Goal: Information Seeking & Learning: Understand process/instructions

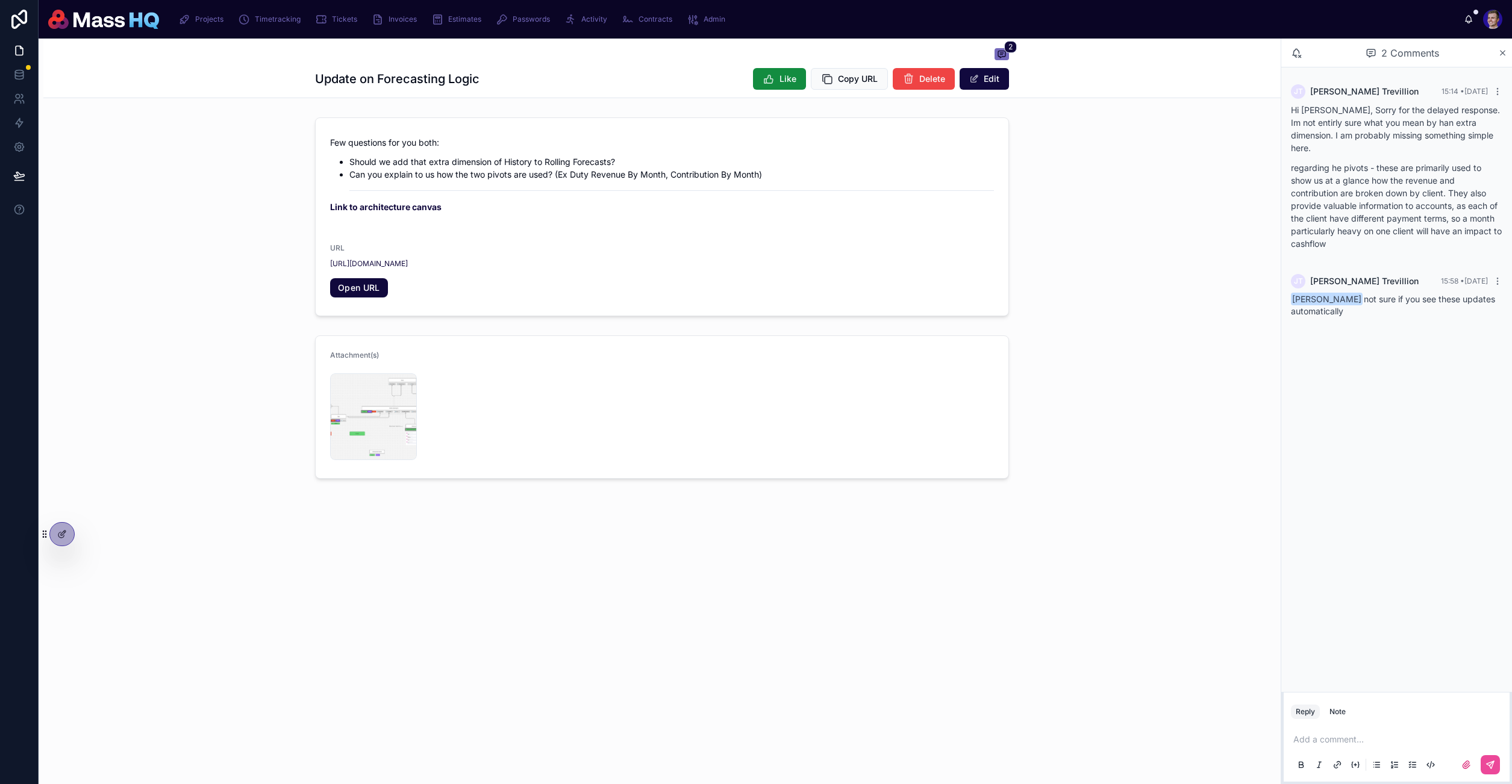
click at [1369, 294] on span "[PERSON_NAME] not sure if you see these updates automatically" at bounding box center [1393, 305] width 204 height 22
click at [1358, 123] on p "Hi [PERSON_NAME], Sorry for the delayed response. Im not entirly sure what you …" at bounding box center [1396, 129] width 212 height 51
drag, startPoint x: 1445, startPoint y: 124, endPoint x: 1481, endPoint y: 121, distance: 36.1
click at [1481, 121] on p "Hi [PERSON_NAME], Sorry for the delayed response. Im not entirly sure what you …" at bounding box center [1396, 129] width 212 height 51
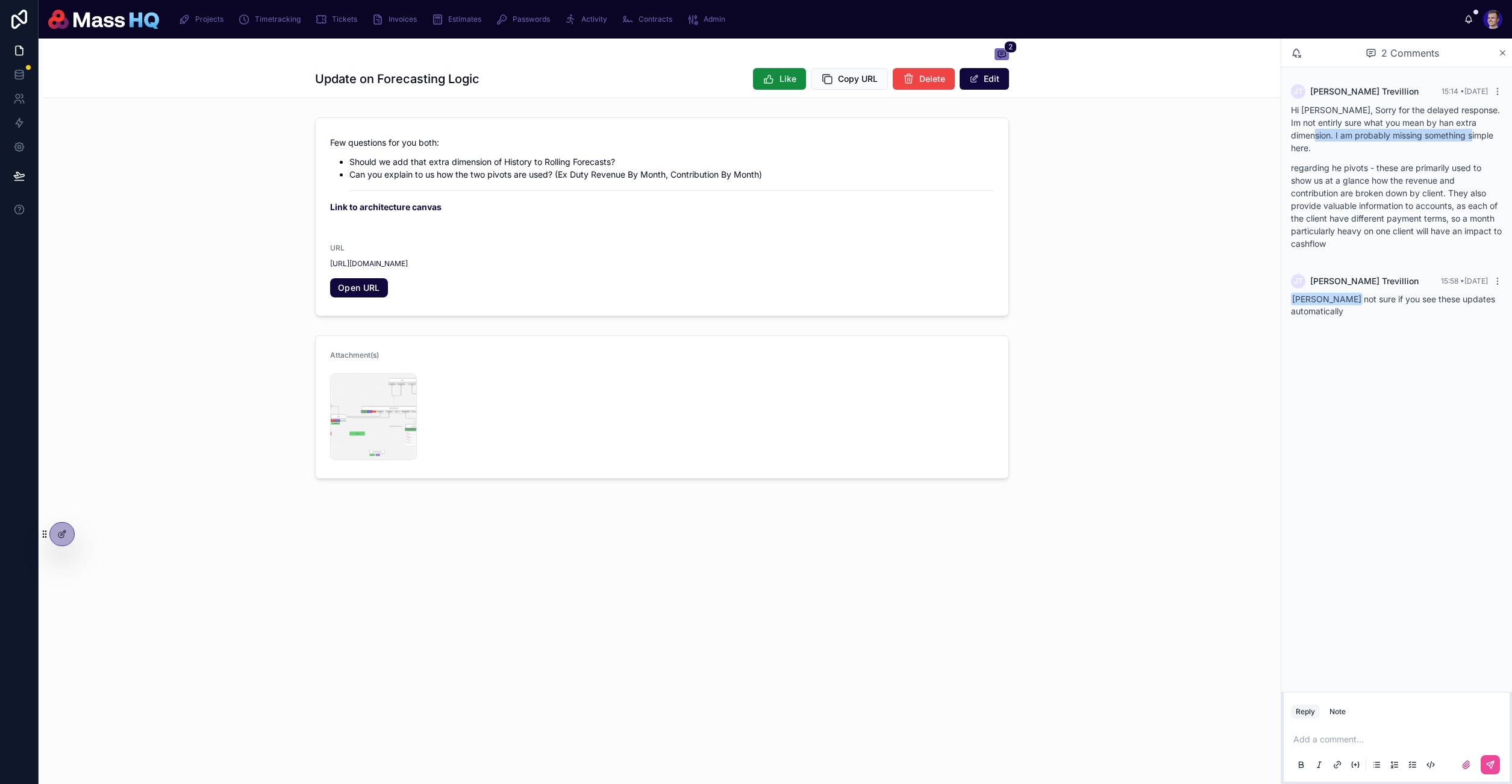
drag, startPoint x: 1346, startPoint y: 134, endPoint x: 1459, endPoint y: 138, distance: 113.1
click at [1459, 138] on p "Hi [PERSON_NAME], Sorry for the delayed response. Im not entirly sure what you …" at bounding box center [1396, 129] width 212 height 51
drag, startPoint x: 1305, startPoint y: 169, endPoint x: 1430, endPoint y: 170, distance: 125.0
click at [1430, 170] on p "regarding he pivots - these are primarily used to show us at a glance how the r…" at bounding box center [1396, 206] width 212 height 89
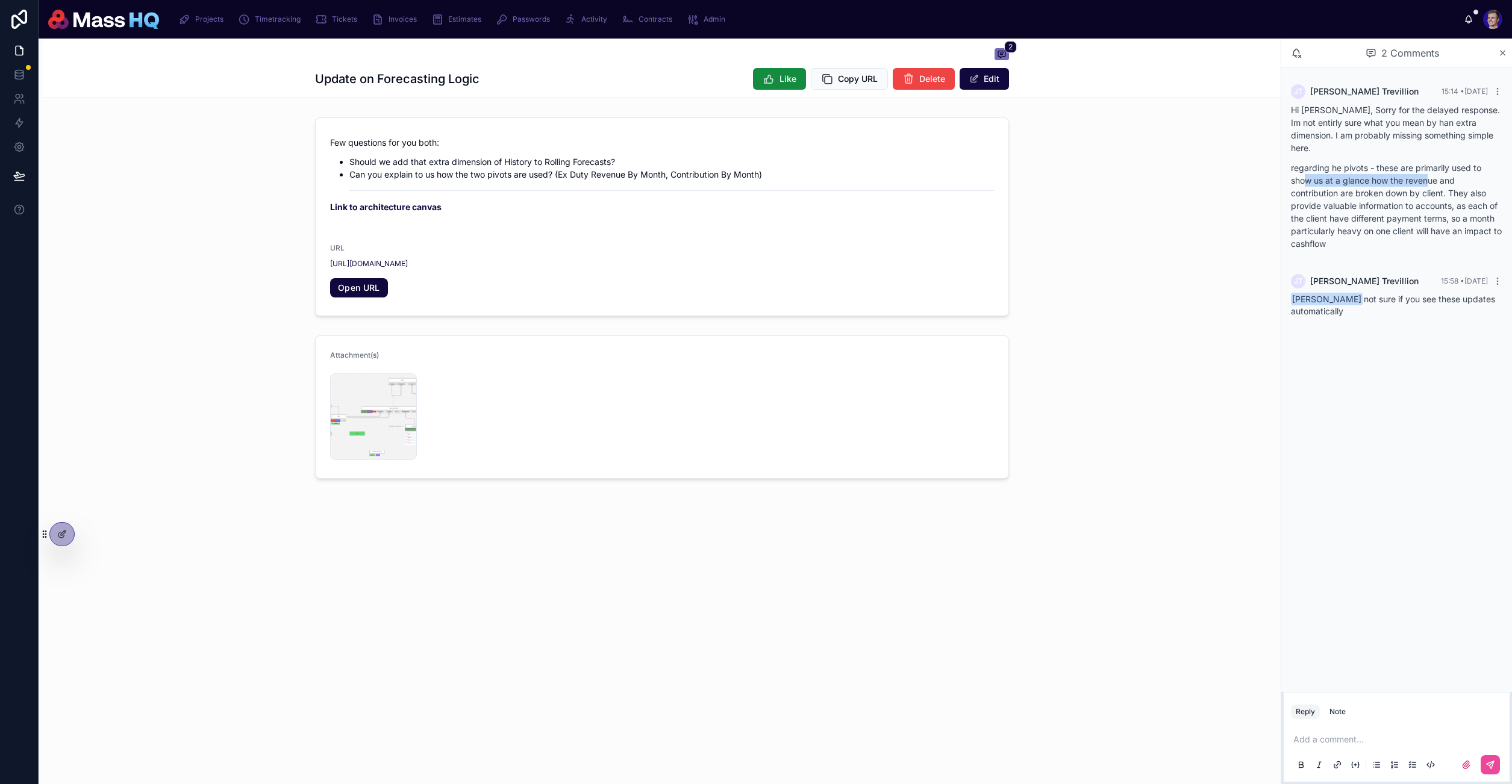
click at [1430, 170] on p "regarding he pivots - these are primarily used to show us at a glance how the r…" at bounding box center [1396, 206] width 212 height 89
drag, startPoint x: 1313, startPoint y: 178, endPoint x: 1443, endPoint y: 180, distance: 130.0
click at [1443, 180] on p "regarding he pivots - these are primarily used to show us at a glance how the r…" at bounding box center [1396, 206] width 212 height 89
drag, startPoint x: 1336, startPoint y: 190, endPoint x: 1428, endPoint y: 195, distance: 92.1
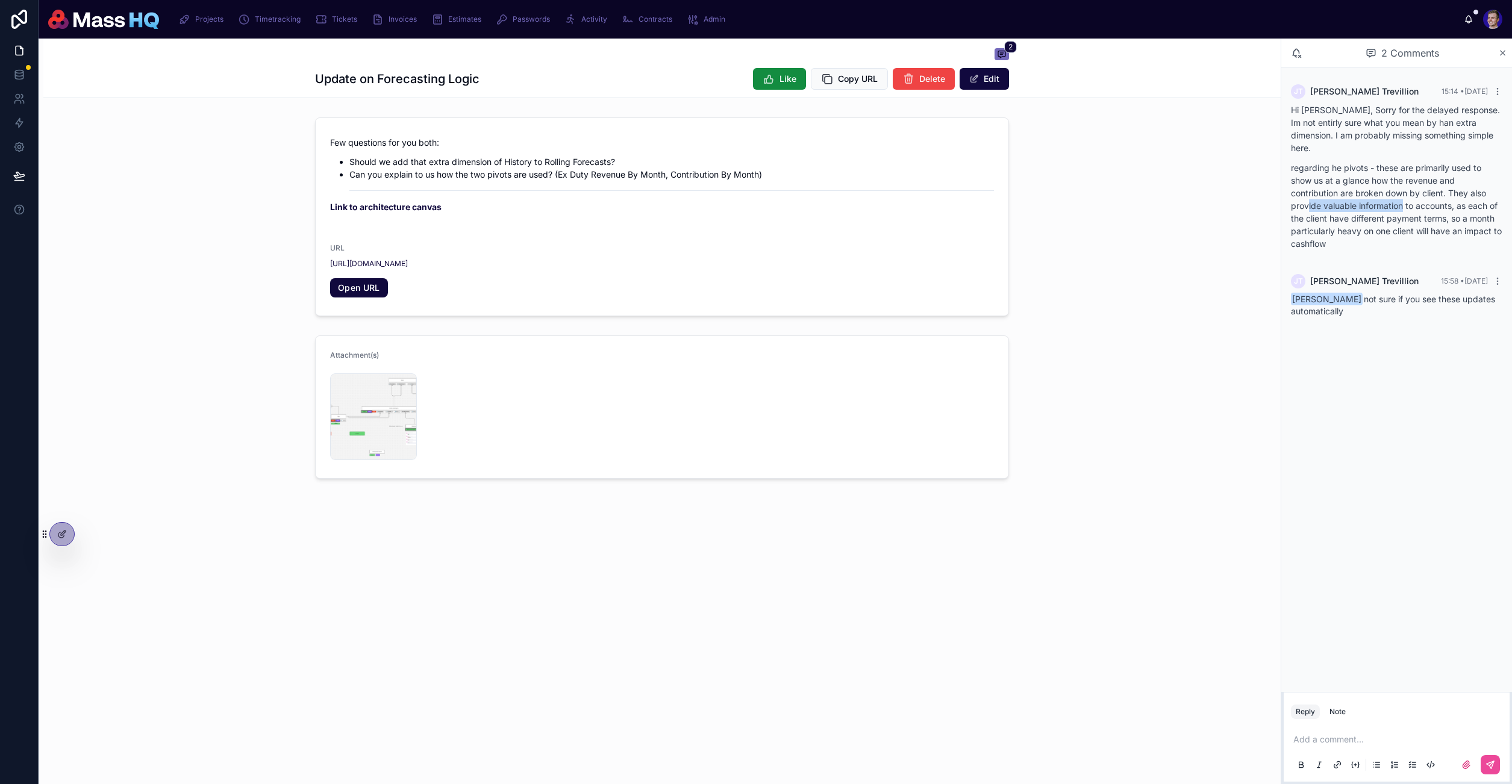
click at [1421, 194] on p "regarding he pivots - these are primarily used to show us at a glance how the r…" at bounding box center [1396, 206] width 212 height 89
click at [1432, 195] on p "regarding he pivots - these are primarily used to show us at a glance how the r…" at bounding box center [1396, 206] width 212 height 89
drag, startPoint x: 1441, startPoint y: 193, endPoint x: 1474, endPoint y: 197, distance: 33.2
click at [1474, 197] on p "regarding he pivots - these are primarily used to show us at a glance how the r…" at bounding box center [1396, 206] width 212 height 89
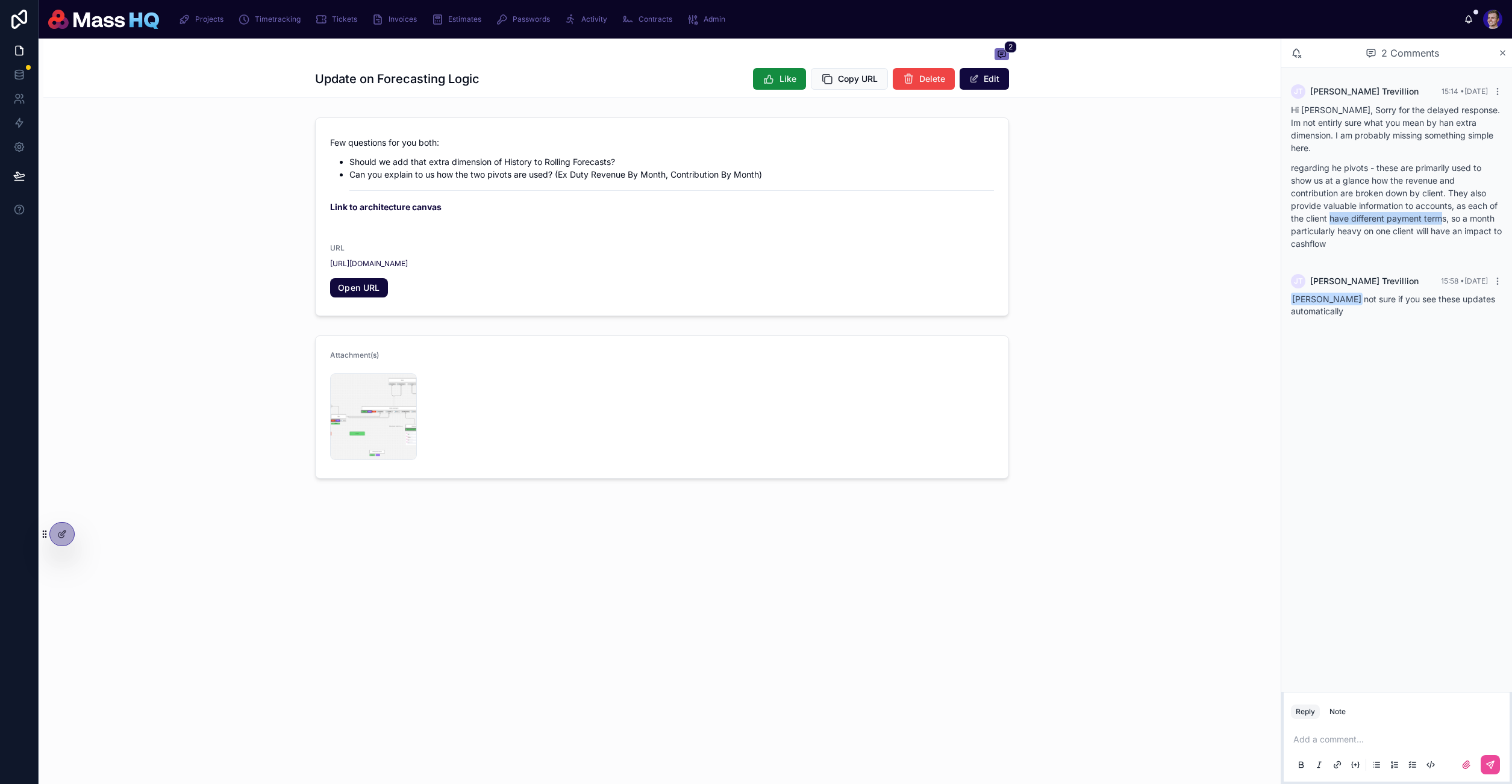
drag, startPoint x: 1390, startPoint y: 201, endPoint x: 1457, endPoint y: 203, distance: 67.0
click at [1453, 203] on p "regarding he pivots - these are primarily used to show us at a glance how the r…" at bounding box center [1396, 206] width 212 height 89
click at [1457, 203] on p "regarding he pivots - these are primarily used to show us at a glance how the r…" at bounding box center [1396, 206] width 212 height 89
click at [1420, 278] on div "[PERSON_NAME] 15:58 • [DATE] [PERSON_NAME] not sure if you see these updates au…" at bounding box center [1396, 295] width 226 height 58
click at [1501, 276] on icon at bounding box center [1497, 281] width 9 height 9
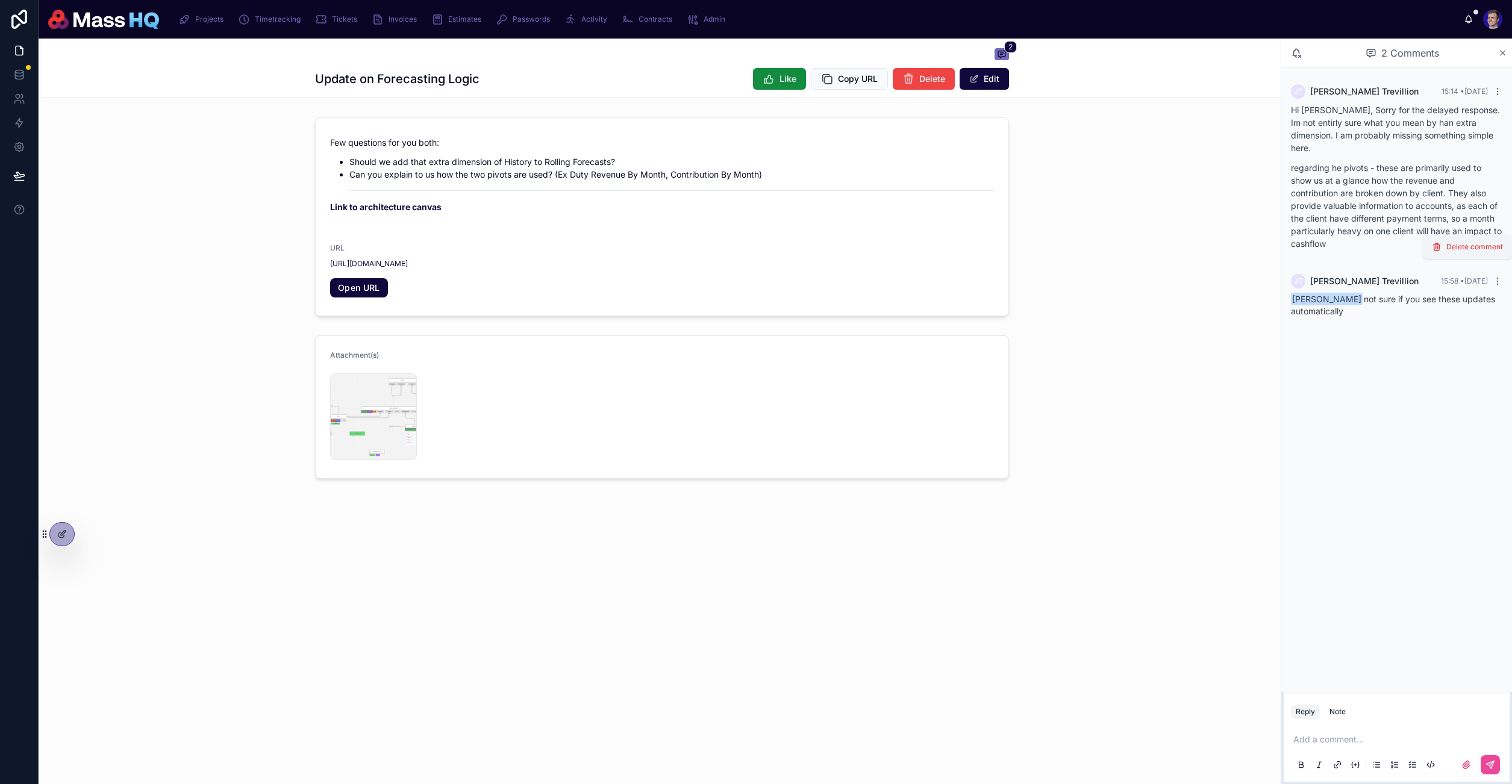
click at [1451, 294] on div "[PERSON_NAME] not sure if you see these updates automatically" at bounding box center [1396, 305] width 212 height 24
click at [1423, 365] on div "[PERSON_NAME] 15:14 • [DATE] Hi [PERSON_NAME], Sorry for the delayed response. …" at bounding box center [1396, 379] width 230 height 624
click at [1087, 341] on div "Attachment(s) Screenshot-2025-09-29-at-15.32.48 .png" at bounding box center [662, 407] width 1237 height 153
drag, startPoint x: 474, startPoint y: 171, endPoint x: 655, endPoint y: 175, distance: 181.0
click at [655, 175] on p "Can you explain to us how the two pivots are used? (Ex Duty Revenue By Month, C…" at bounding box center [671, 174] width 644 height 13
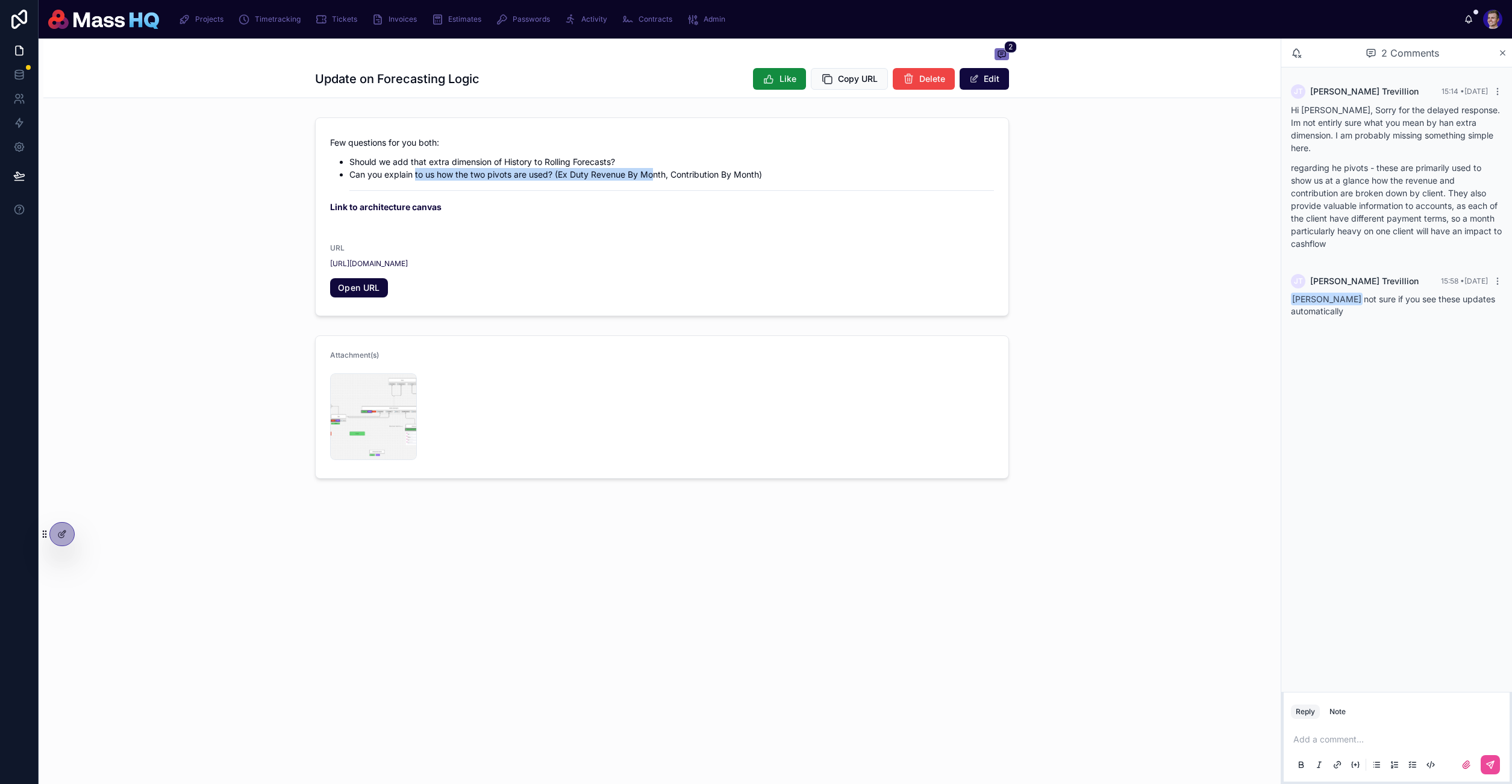
click at [655, 175] on p "Can you explain to us how the two pivots are used? (Ex Duty Revenue By Month, C…" at bounding box center [671, 174] width 644 height 13
drag, startPoint x: 695, startPoint y: 174, endPoint x: 731, endPoint y: 178, distance: 36.2
click at [720, 176] on p "Can you explain to us how the two pivots are used? (Ex Duty Revenue By Month, C…" at bounding box center [671, 174] width 644 height 13
click at [731, 178] on p "Can you explain to us how the two pivots are used? (Ex Duty Revenue By Month, C…" at bounding box center [671, 174] width 644 height 13
click at [367, 420] on div "Screenshot-2025-09-29-at-15.32.48 .png" at bounding box center [373, 417] width 87 height 87
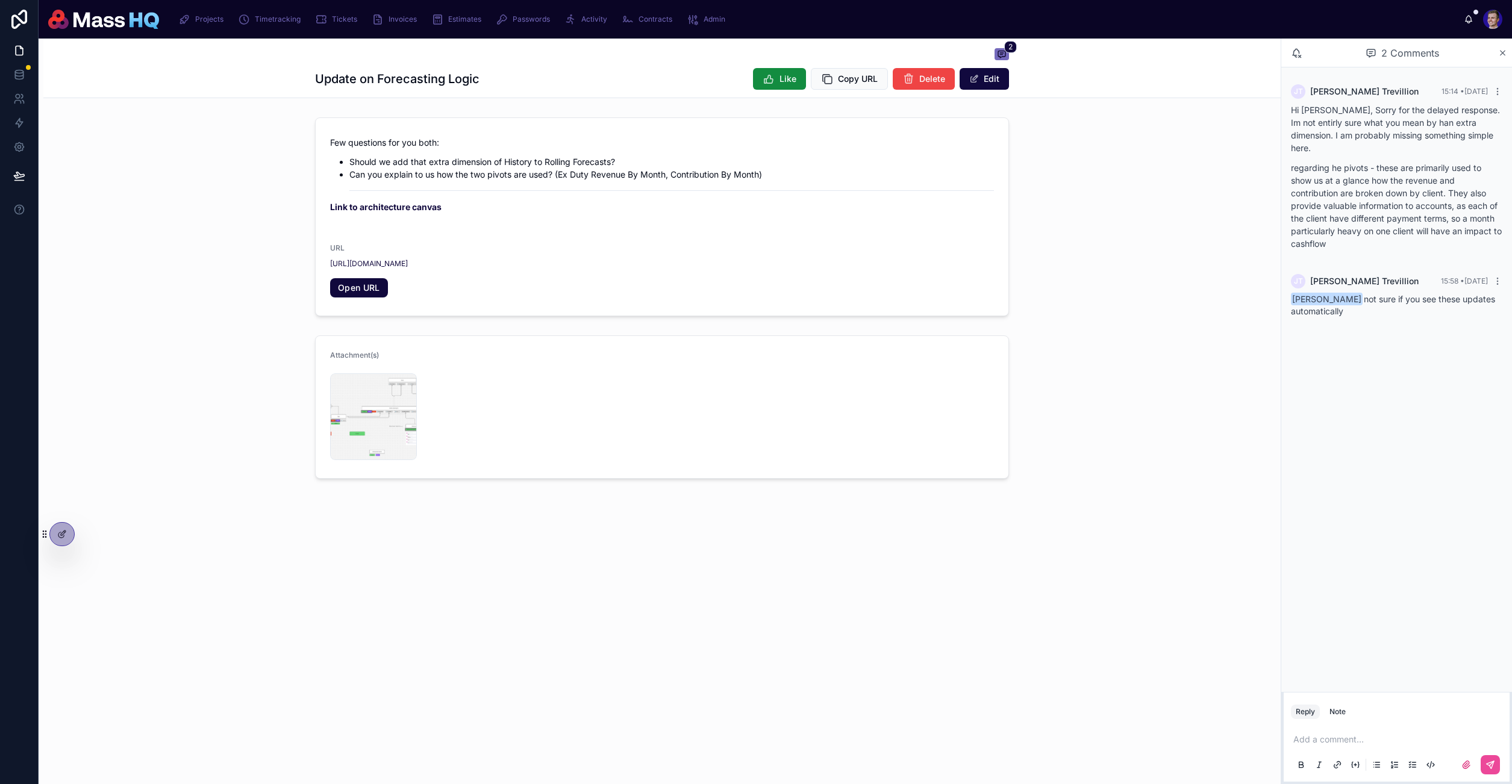
click at [1183, 387] on div "Attachment(s) Screenshot-2025-09-29-at-15.32.48 .png" at bounding box center [662, 407] width 1237 height 153
click at [393, 393] on div "Screenshot-2025-09-29-at-15.32.48 .png" at bounding box center [373, 417] width 87 height 87
click at [671, 596] on div "2 Update on Forecasting Logic Like Copy URL Delete Edit Few questions for you b…" at bounding box center [659, 411] width 1242 height 745
